Goal: Task Accomplishment & Management: Manage account settings

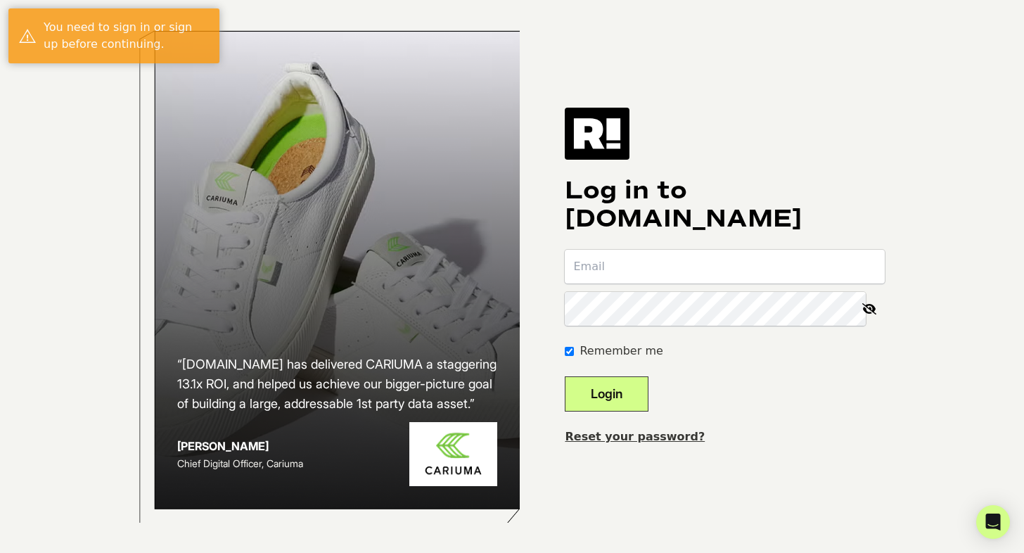
type input "[PERSON_NAME][EMAIL_ADDRESS][DOMAIN_NAME]"
click at [604, 383] on button "Login" at bounding box center [607, 393] width 84 height 35
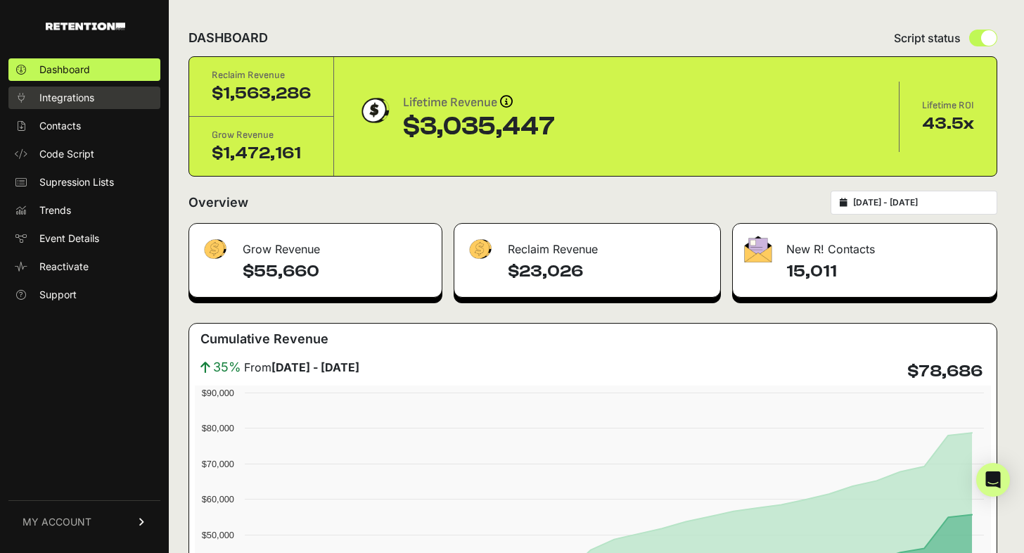
click at [72, 97] on span "Integrations" at bounding box center [66, 98] width 55 height 14
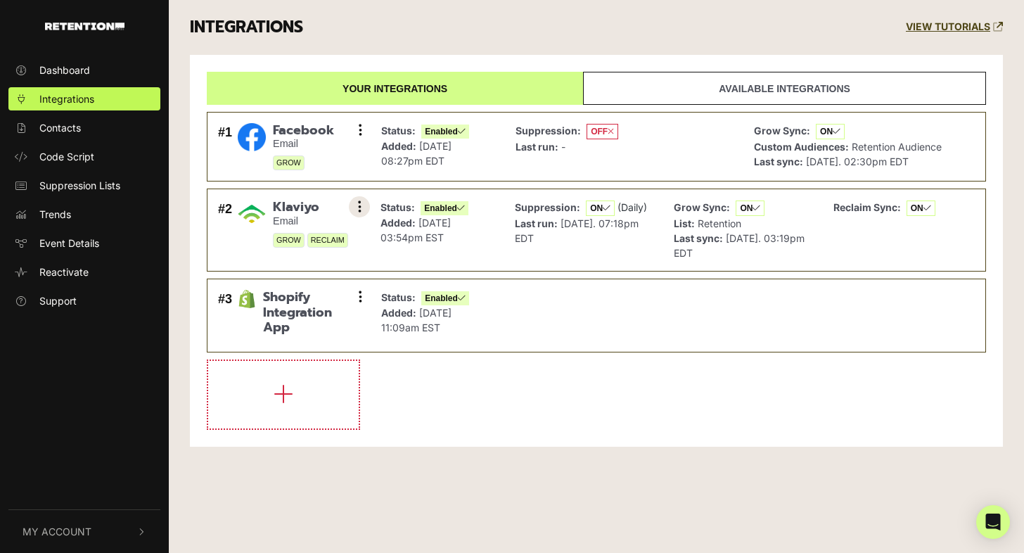
click at [357, 210] on button at bounding box center [359, 206] width 21 height 21
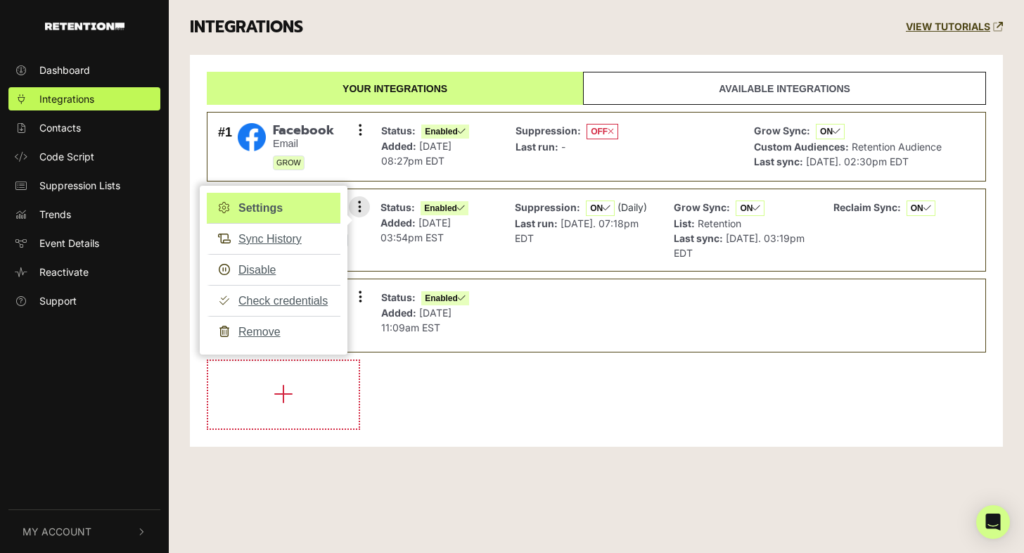
click at [286, 211] on link "Settings" at bounding box center [274, 208] width 134 height 31
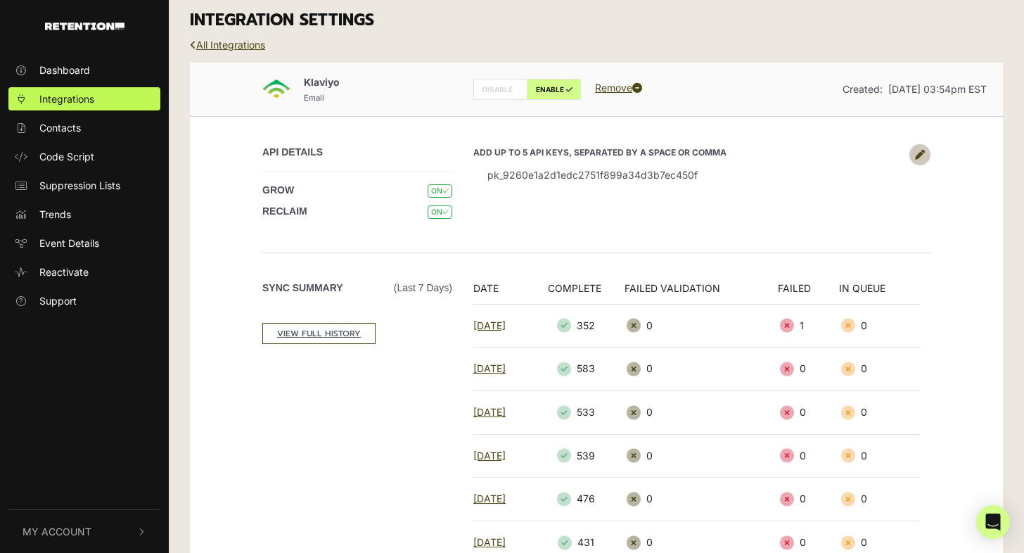
scroll to position [6, 0]
